Goal: Navigation & Orientation: Understand site structure

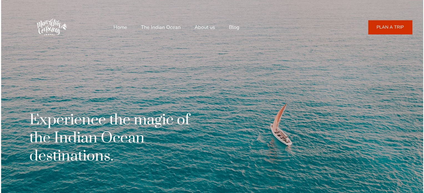
scroll to position [56, 0]
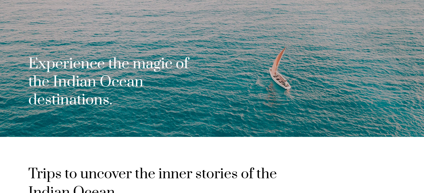
drag, startPoint x: 426, startPoint y: 14, endPoint x: 426, endPoint y: 33, distance: 18.3
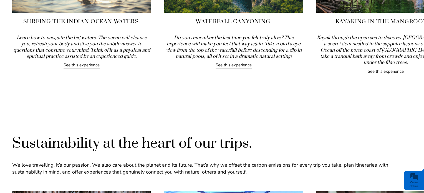
scroll to position [0, 0]
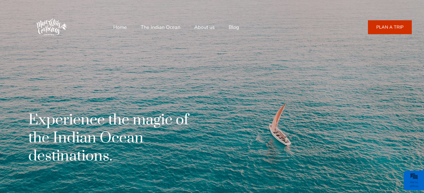
click at [202, 28] on link "About us" at bounding box center [204, 27] width 21 height 13
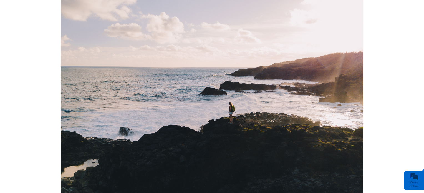
scroll to position [109, 0]
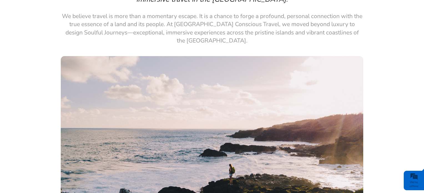
drag, startPoint x: 423, startPoint y: 35, endPoint x: 423, endPoint y: 9, distance: 26.4
click at [423, 9] on div "Beyond the Destination, Into the Soul. Travel aficionados, Life adventurers, Cu…" at bounding box center [212, 121] width 424 height 335
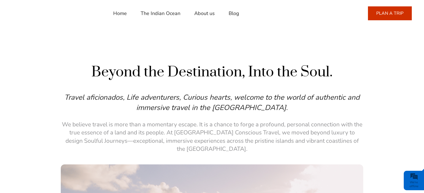
scroll to position [0, 0]
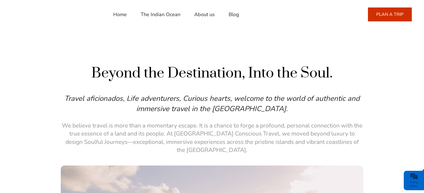
click at [122, 13] on link "Home" at bounding box center [120, 14] width 14 height 13
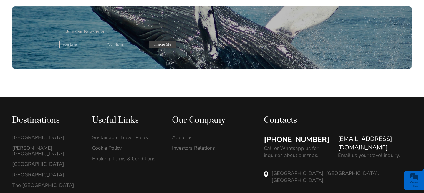
scroll to position [1570, 0]
